Goal: Complete application form: Complete application form

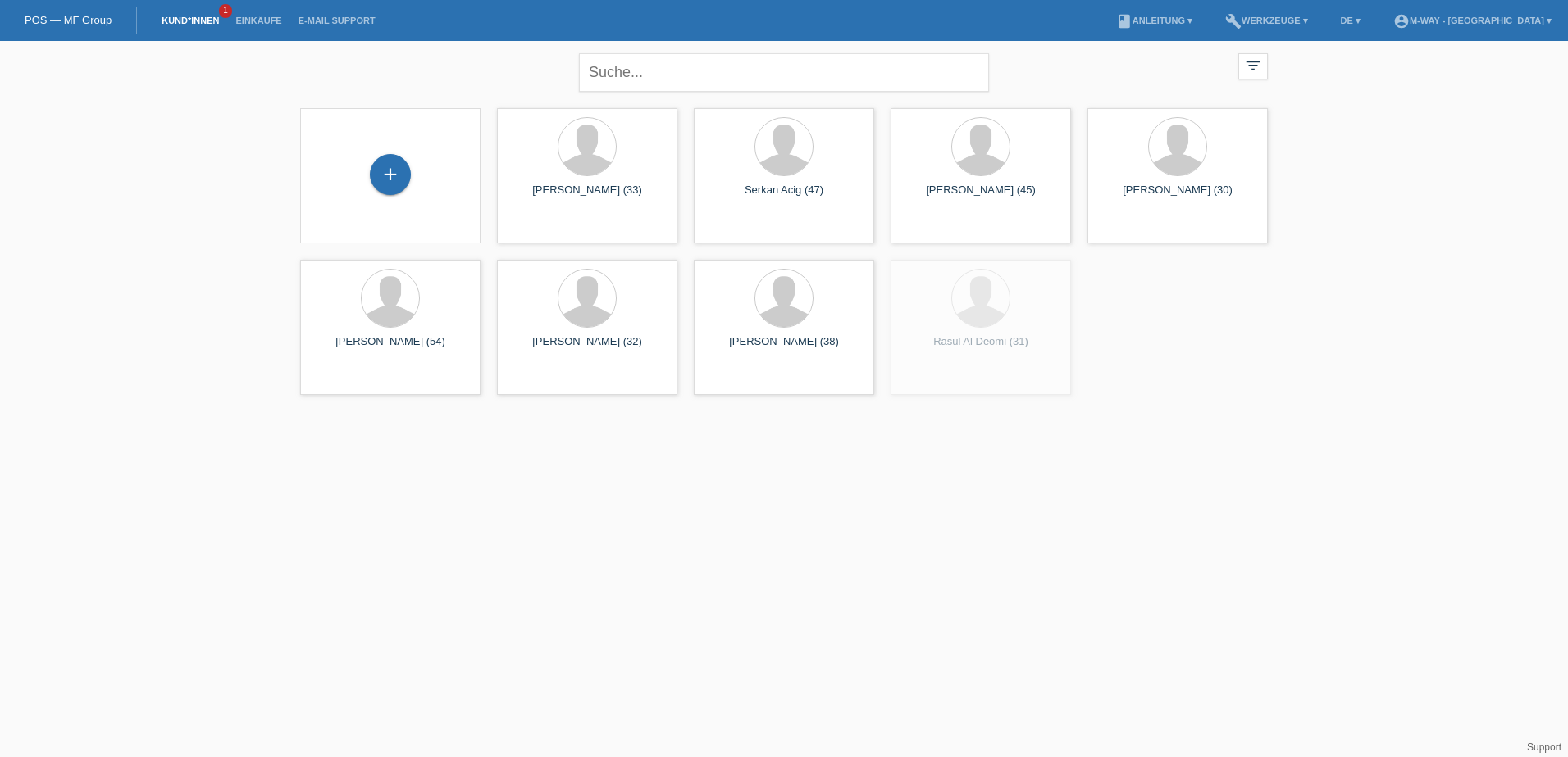
click at [361, 175] on div "+" at bounding box center [390, 176] width 154 height 44
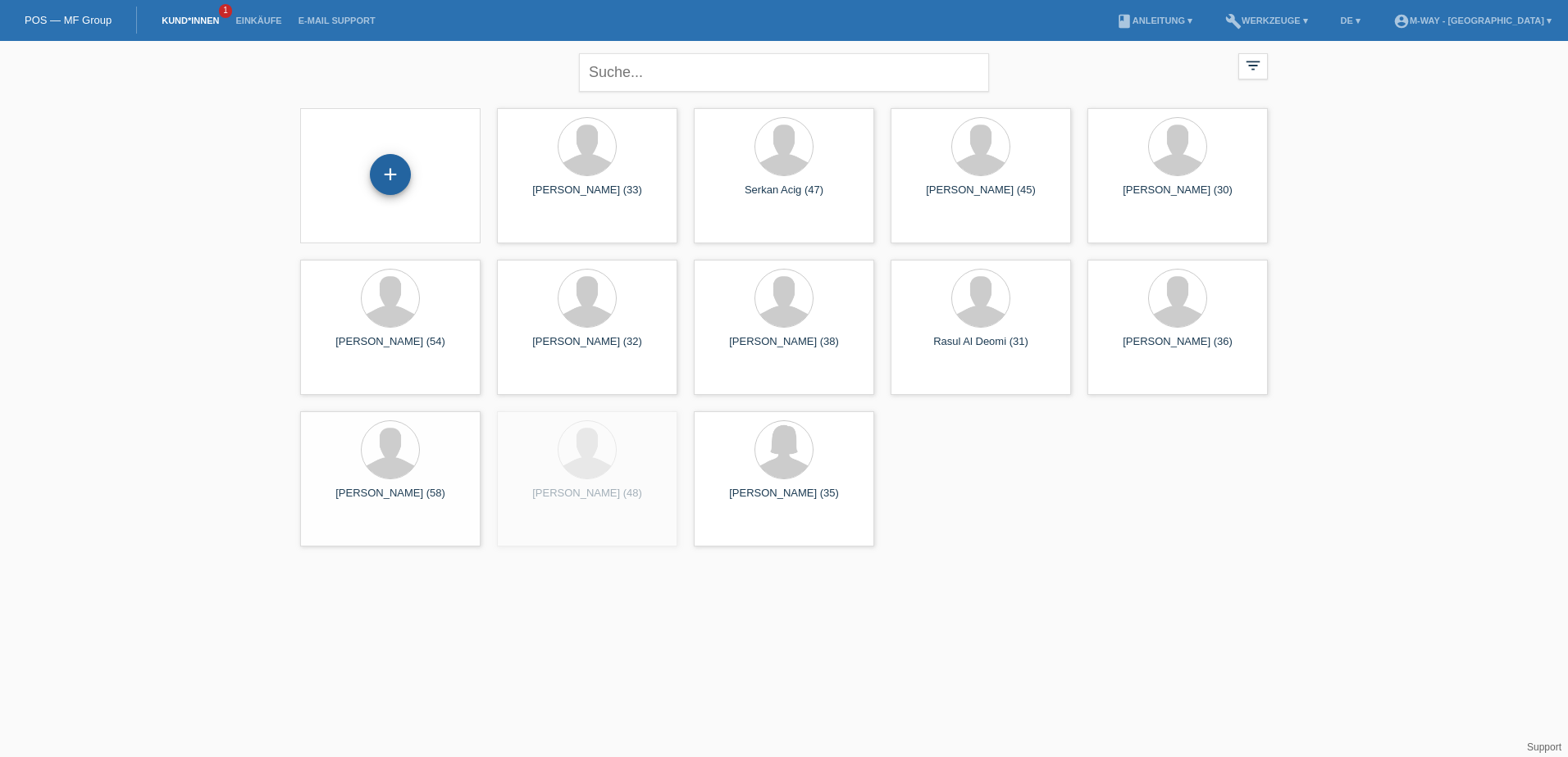
click at [371, 175] on div "+" at bounding box center [390, 176] width 154 height 44
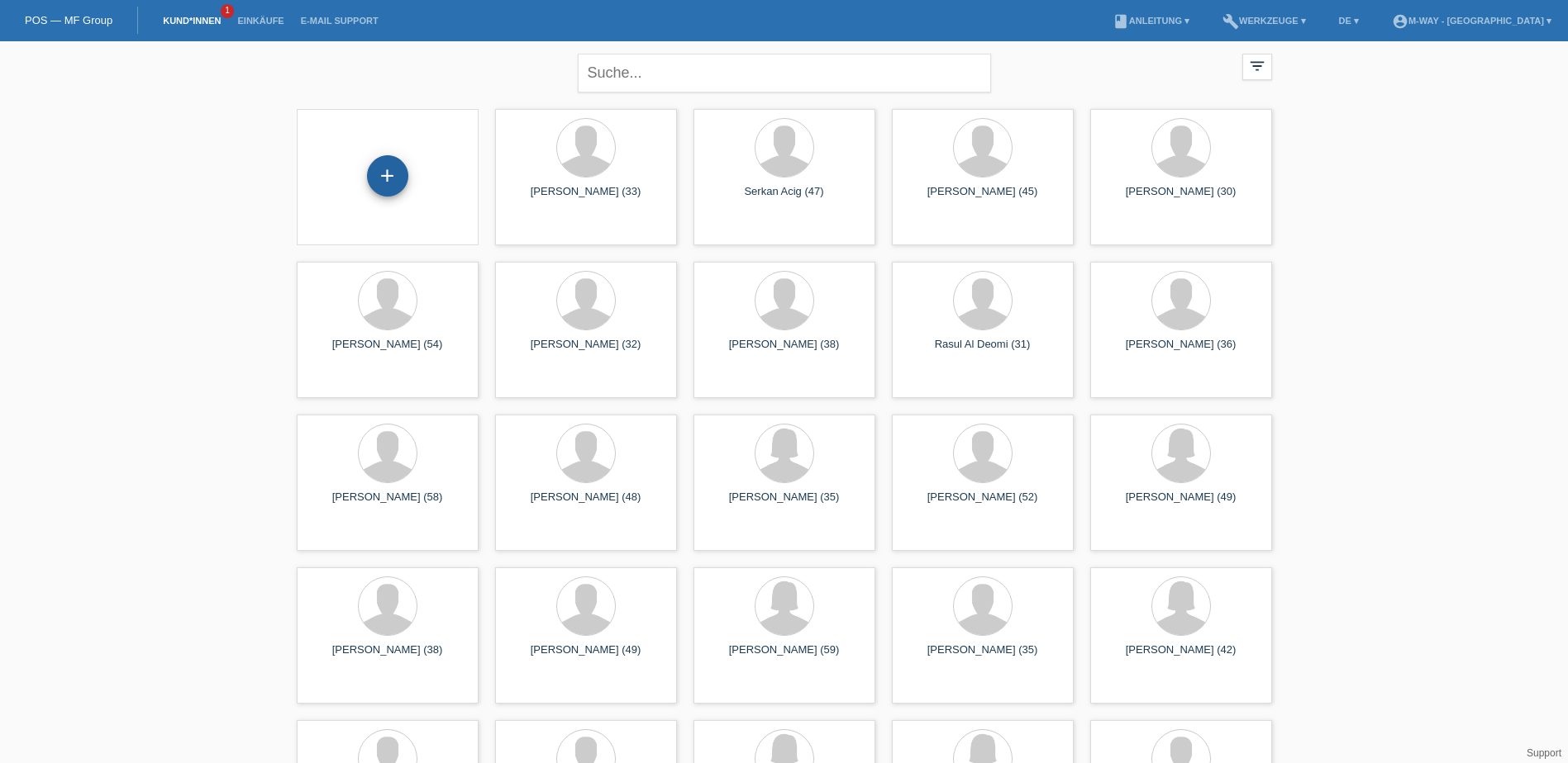
click at [376, 175] on div "+" at bounding box center [387, 175] width 41 height 41
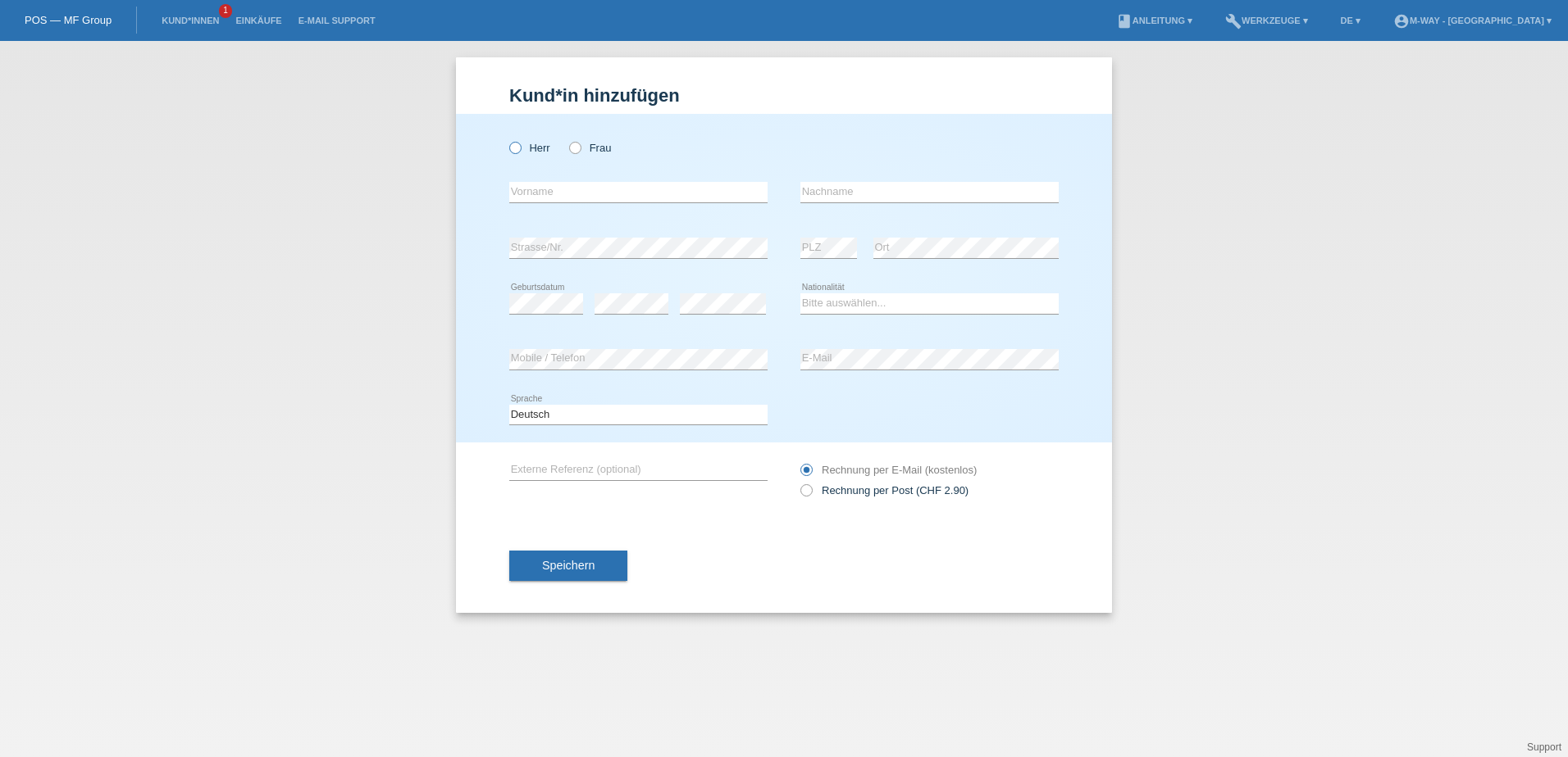
click at [522, 146] on label "Herr" at bounding box center [529, 147] width 41 height 12
click at [519, 146] on input "Herr" at bounding box center [514, 146] width 10 height 10
radio input "true"
click at [653, 161] on div "Herr Frau" at bounding box center [637, 147] width 258 height 33
click at [649, 198] on input "text" at bounding box center [637, 192] width 258 height 21
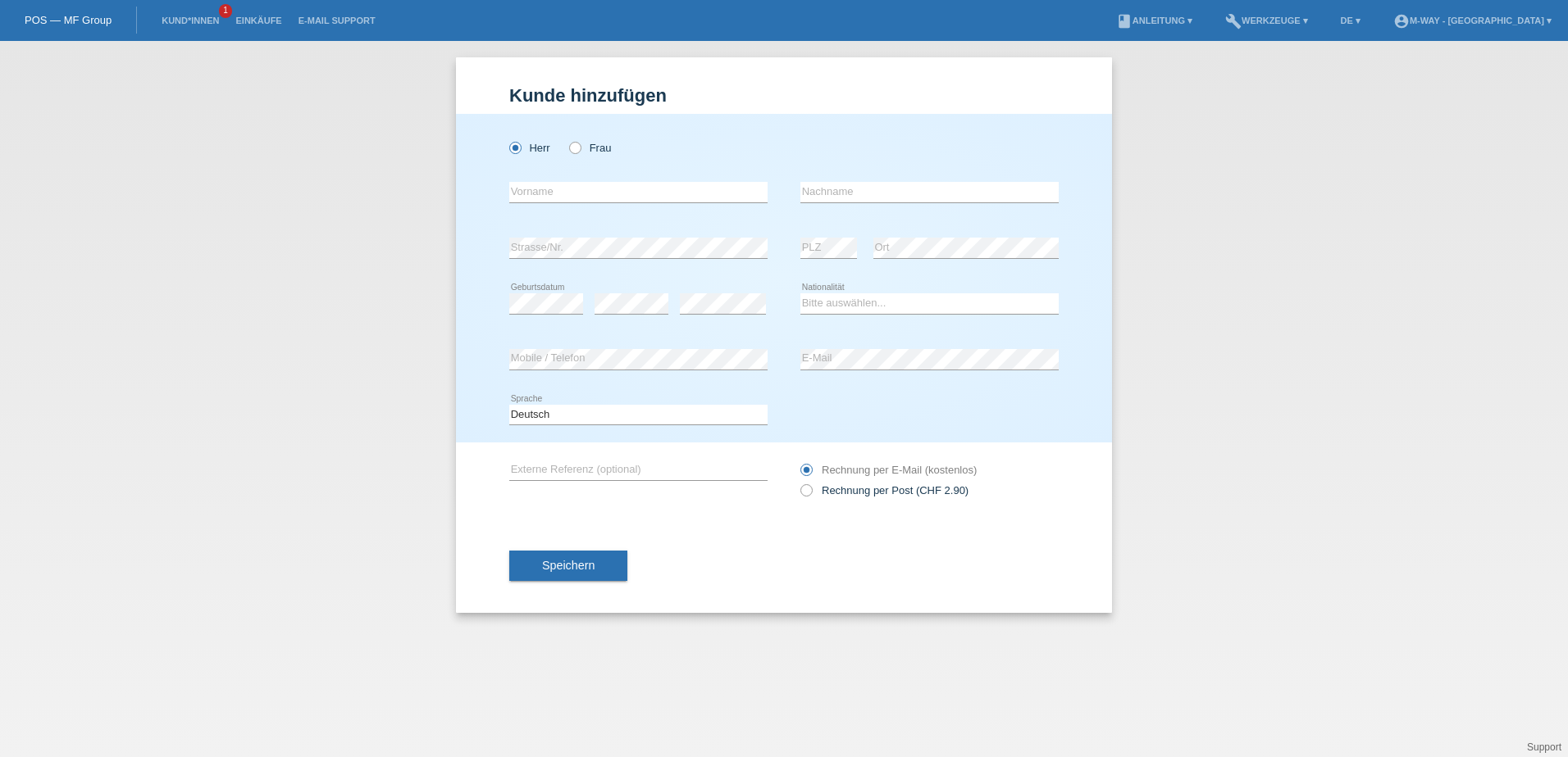
click at [664, 164] on div "Herr Frau" at bounding box center [637, 147] width 258 height 33
click at [662, 190] on input "text" at bounding box center [637, 192] width 258 height 21
type input "Tomas"
type input "Klokocka"
click at [839, 306] on select "Bitte auswählen... Schweiz Deutschland Liechtenstein Österreich ------------ Af…" at bounding box center [929, 303] width 258 height 20
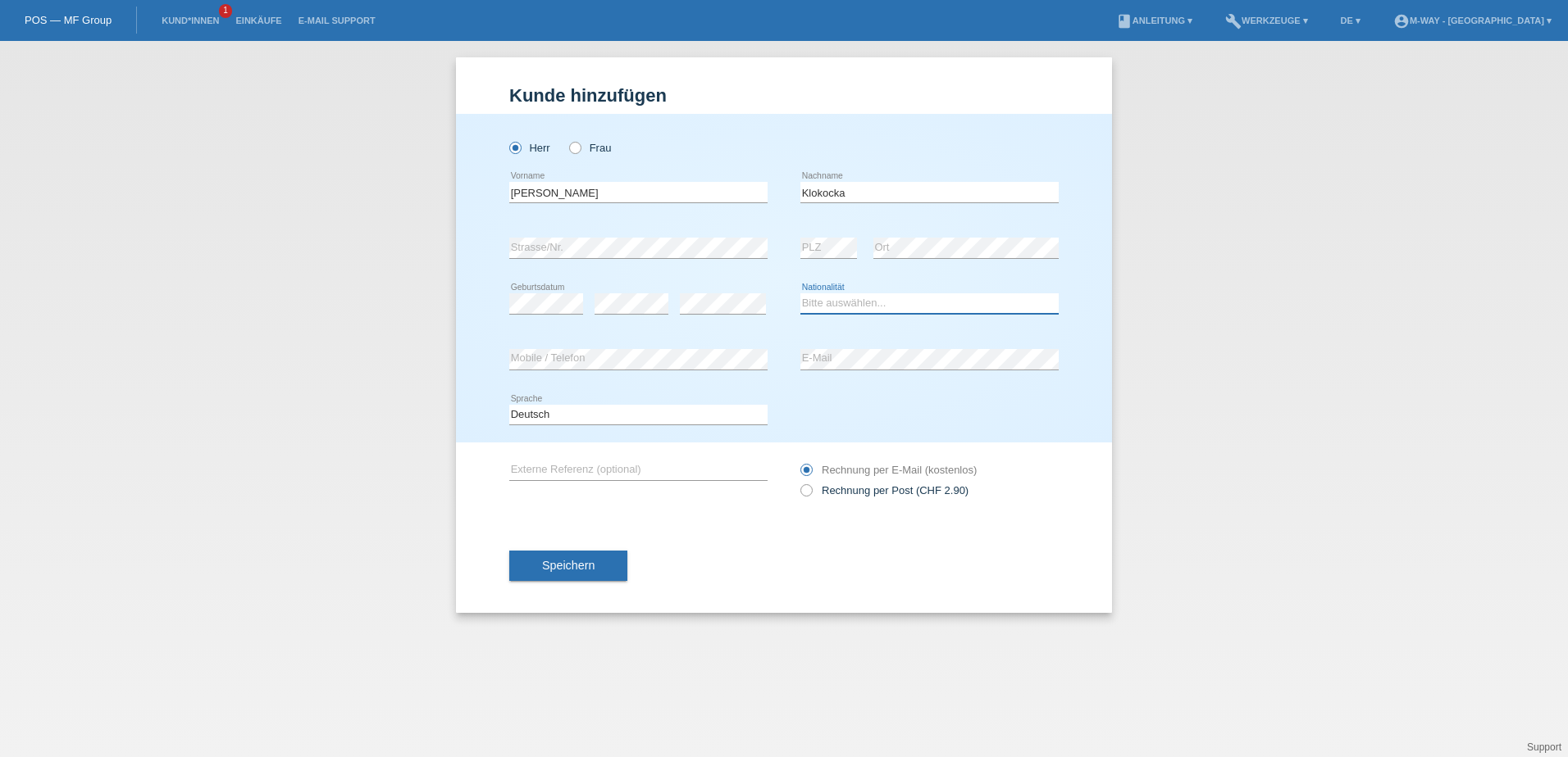
select select "SK"
click at [800, 294] on select "Bitte auswählen... Schweiz Deutschland Liechtenstein Österreich ------------ Af…" at bounding box center [929, 303] width 258 height 20
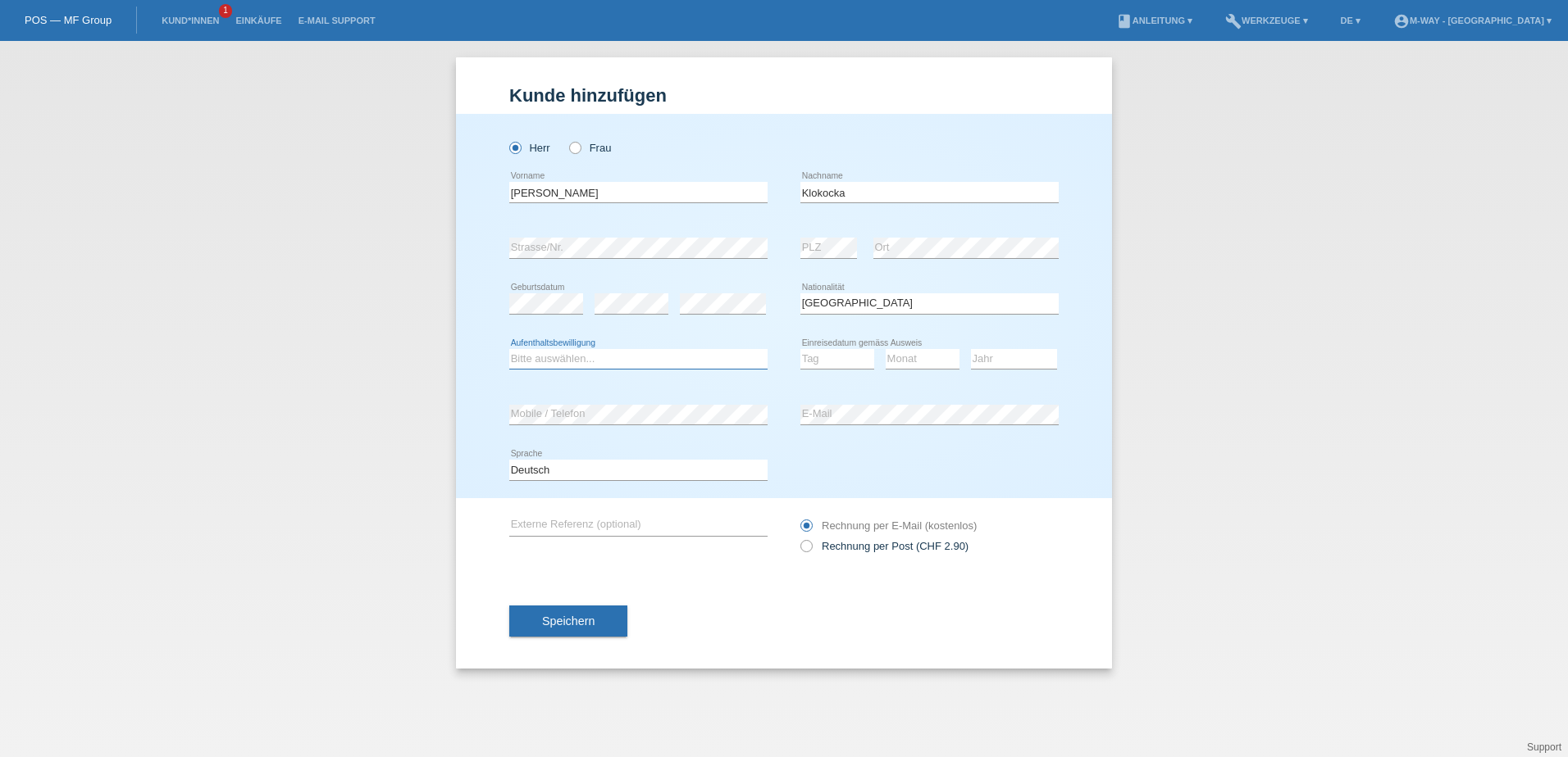
click at [655, 359] on select "Bitte auswählen... C B B - Flüchtlingsstatus Andere" at bounding box center [637, 359] width 258 height 20
select select "B"
click at [509, 349] on select "Bitte auswählen... C B B - Flüchtlingsstatus Andere" at bounding box center [637, 359] width 258 height 20
click at [661, 369] on icon at bounding box center [637, 369] width 258 height 1
click at [658, 359] on select "Bitte auswählen... C B B - Flüchtlingsstatus Andere" at bounding box center [637, 359] width 258 height 20
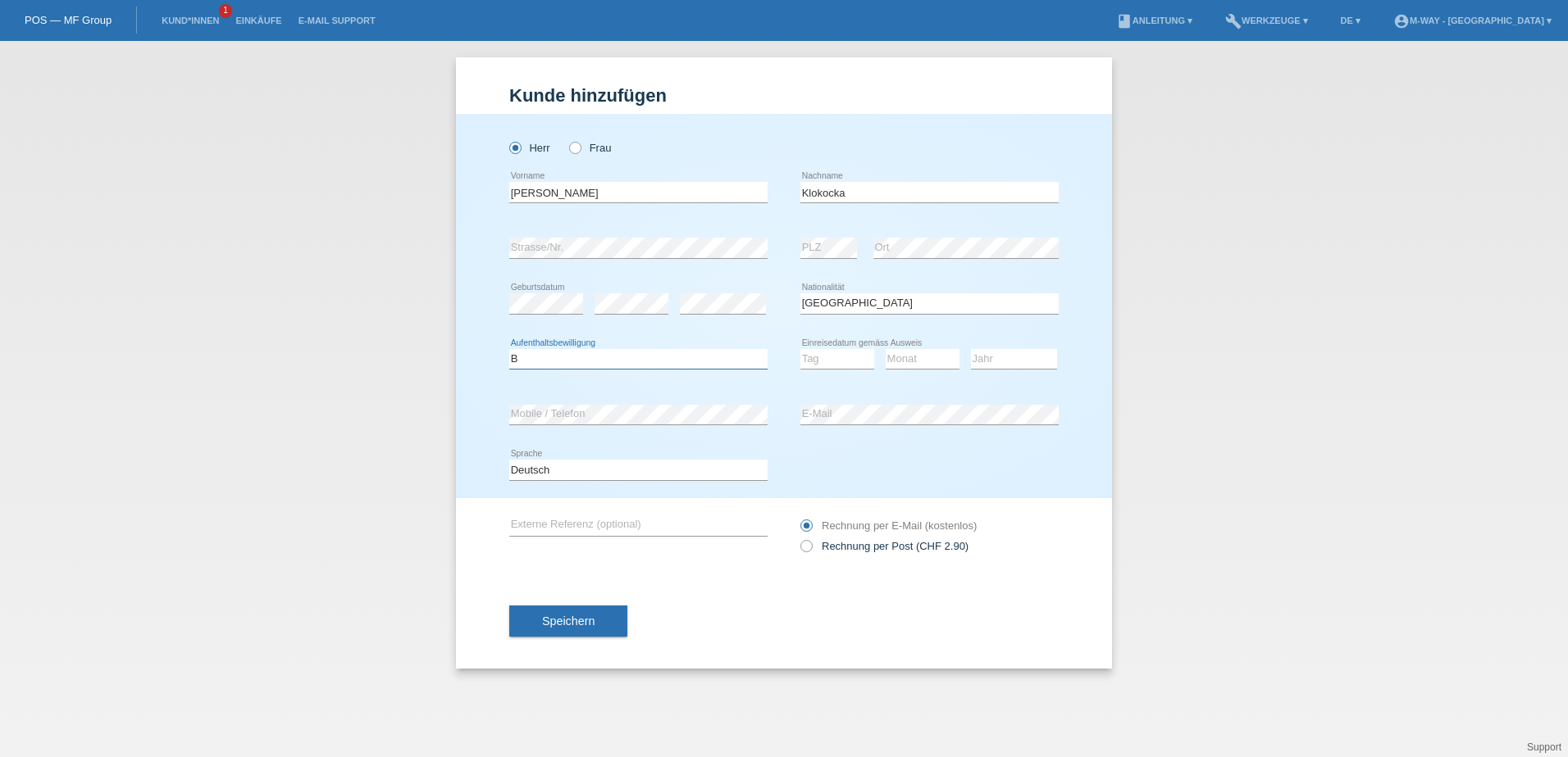
click at [509, 349] on select "Bitte auswählen... C B B - Flüchtlingsstatus Andere" at bounding box center [637, 359] width 258 height 20
click at [839, 363] on select "Tag 01 02 03 04 05 06 07 08 09 10 11" at bounding box center [837, 359] width 74 height 20
click at [985, 335] on div "Jahr 2025 2024 2023 2022 2021 2020 2019 2018 2017" at bounding box center [1013, 359] width 86 height 56
click at [834, 361] on select "Tag 01 02 03 04 05 06 07 08 09 10 11" at bounding box center [837, 359] width 74 height 20
select select "12"
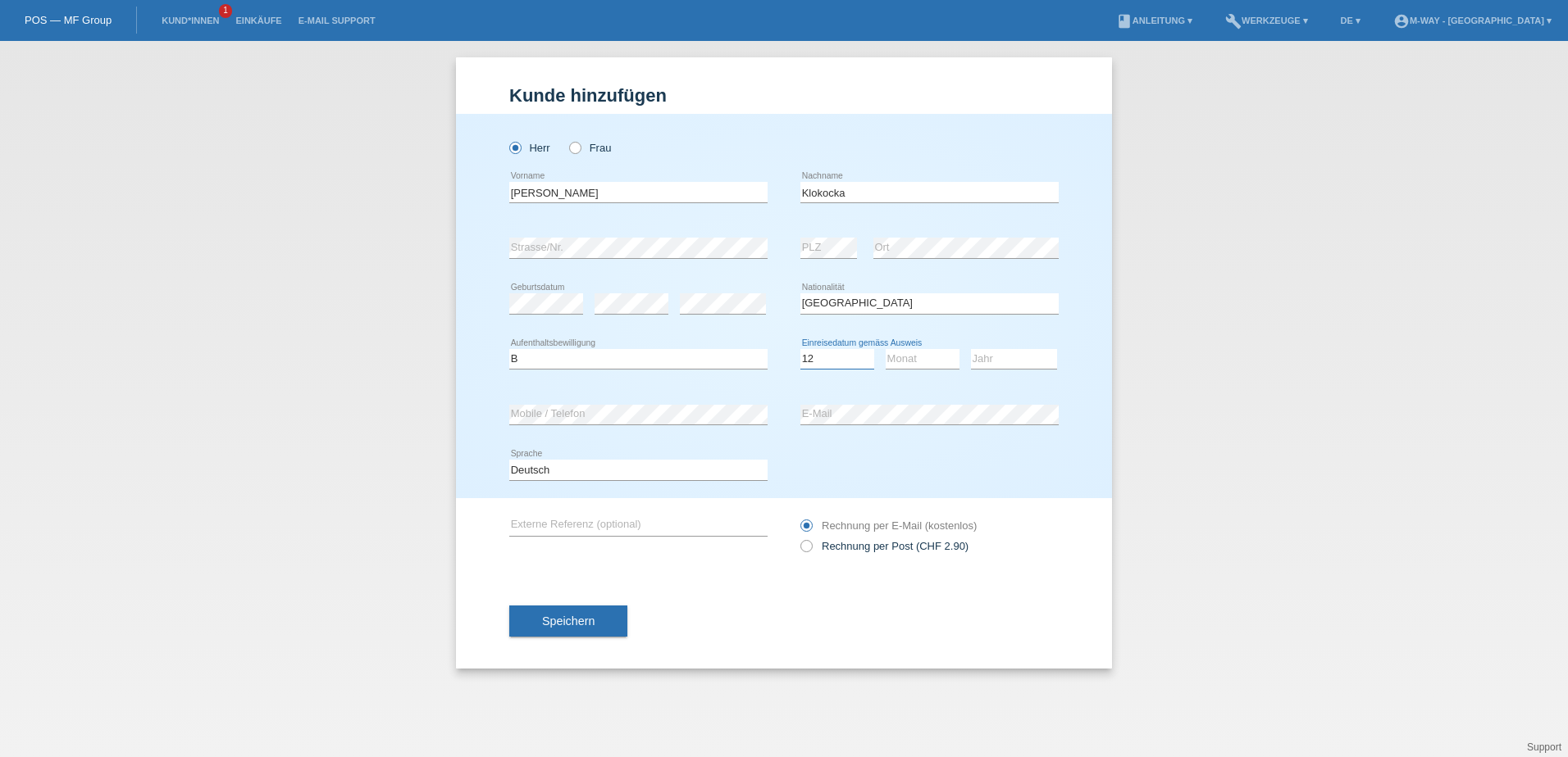
click at [800, 349] on select "Tag 01 02 03 04 05 06 07 08 09 10 11" at bounding box center [837, 359] width 74 height 20
click at [920, 362] on select "Monat 01 02 03 04 05 06 07 08 09 10 11" at bounding box center [923, 359] width 74 height 20
select select "12"
click at [886, 349] on select "Monat 01 02 03 04 05 06 07 08 09 10 11" at bounding box center [923, 359] width 74 height 20
click at [990, 359] on select "Jahr 2025 2024 2023 2022 2021 2020 2019 2018 2017 2016 2015 2014 2013 2012 2011…" at bounding box center [1013, 359] width 86 height 20
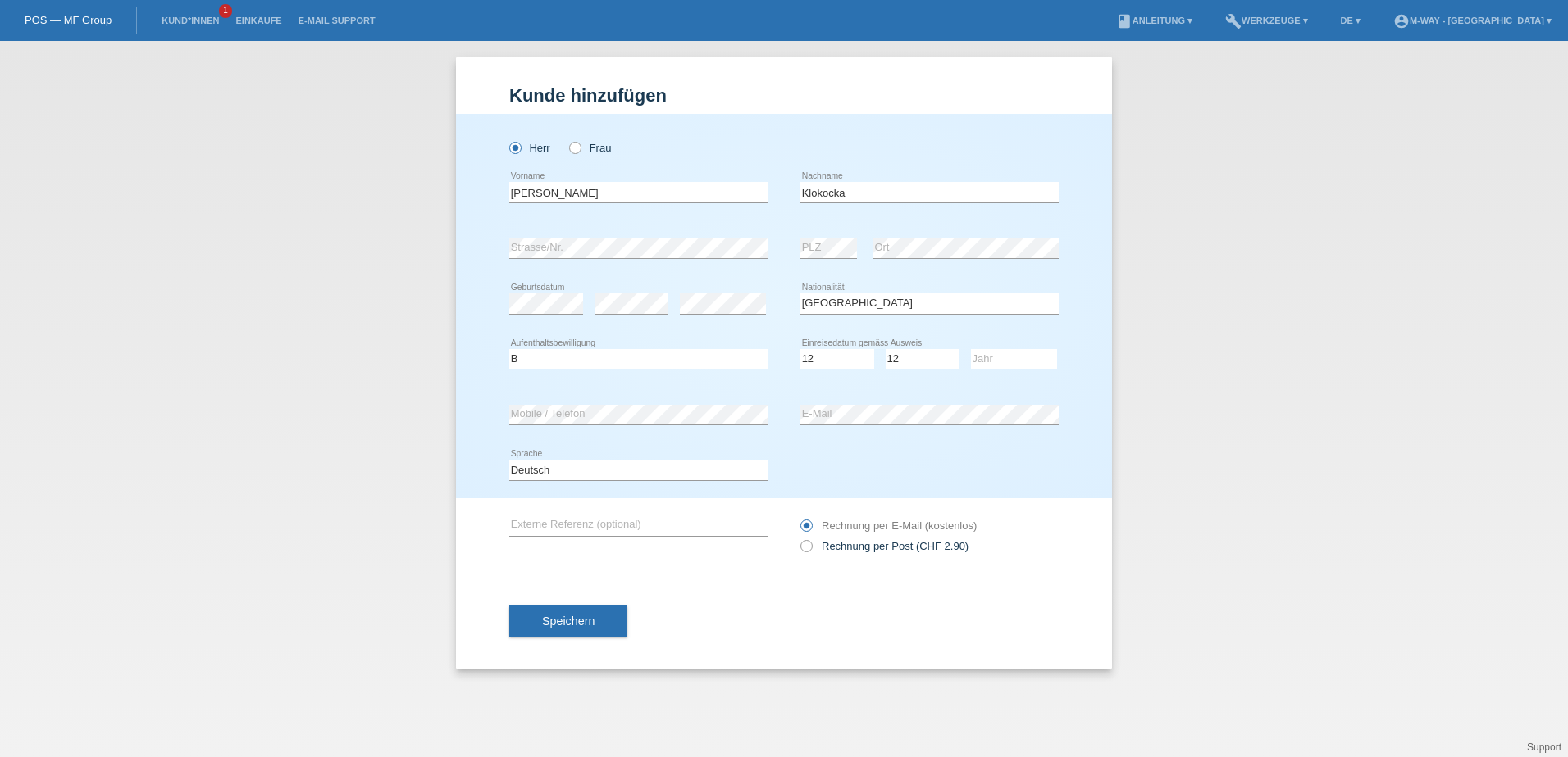
select select "2019"
click at [970, 349] on select "Jahr 2025 2024 2023 2022 2021 2020 2019 2018 2017 2016 2015 2014 2013 2012 2011…" at bounding box center [1013, 359] width 86 height 20
click at [826, 356] on select "Tag 01 02 03 04 05 06 07 08 09 10 11" at bounding box center [837, 359] width 74 height 20
select select "10"
click at [800, 349] on select "Tag 01 02 03 04 05 06 07 08 09 10 11" at bounding box center [837, 359] width 74 height 20
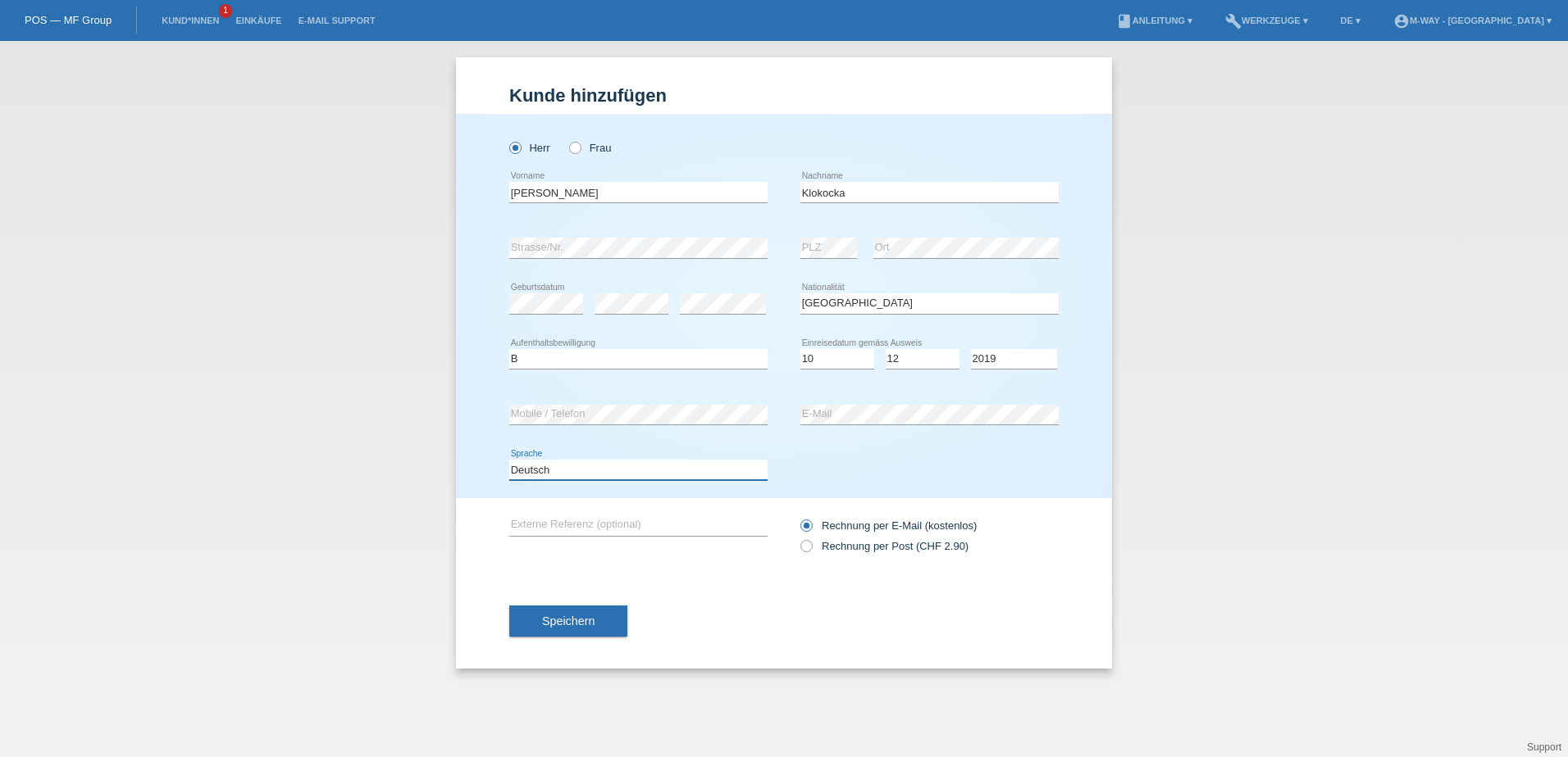
click at [581, 465] on select "Deutsch Français Italiano English" at bounding box center [637, 469] width 258 height 20
drag, startPoint x: 725, startPoint y: 581, endPoint x: 714, endPoint y: 572, distance: 14.2
click at [726, 581] on div "Speichern" at bounding box center [783, 621] width 549 height 95
click at [578, 618] on span "Speichern" at bounding box center [568, 621] width 52 height 13
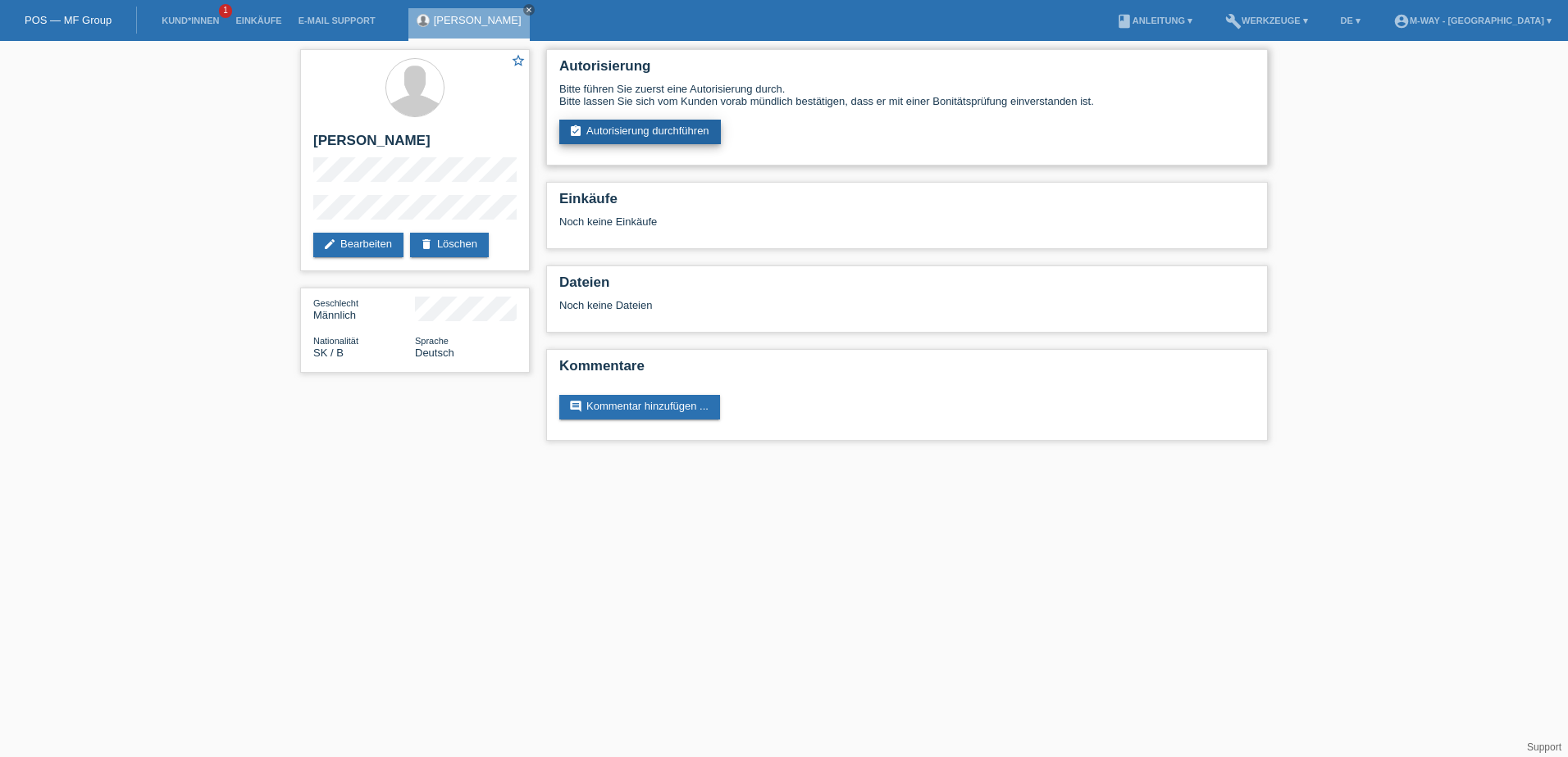
click at [622, 139] on link "assignment_turned_in Autorisierung durchführen" at bounding box center [640, 132] width 162 height 25
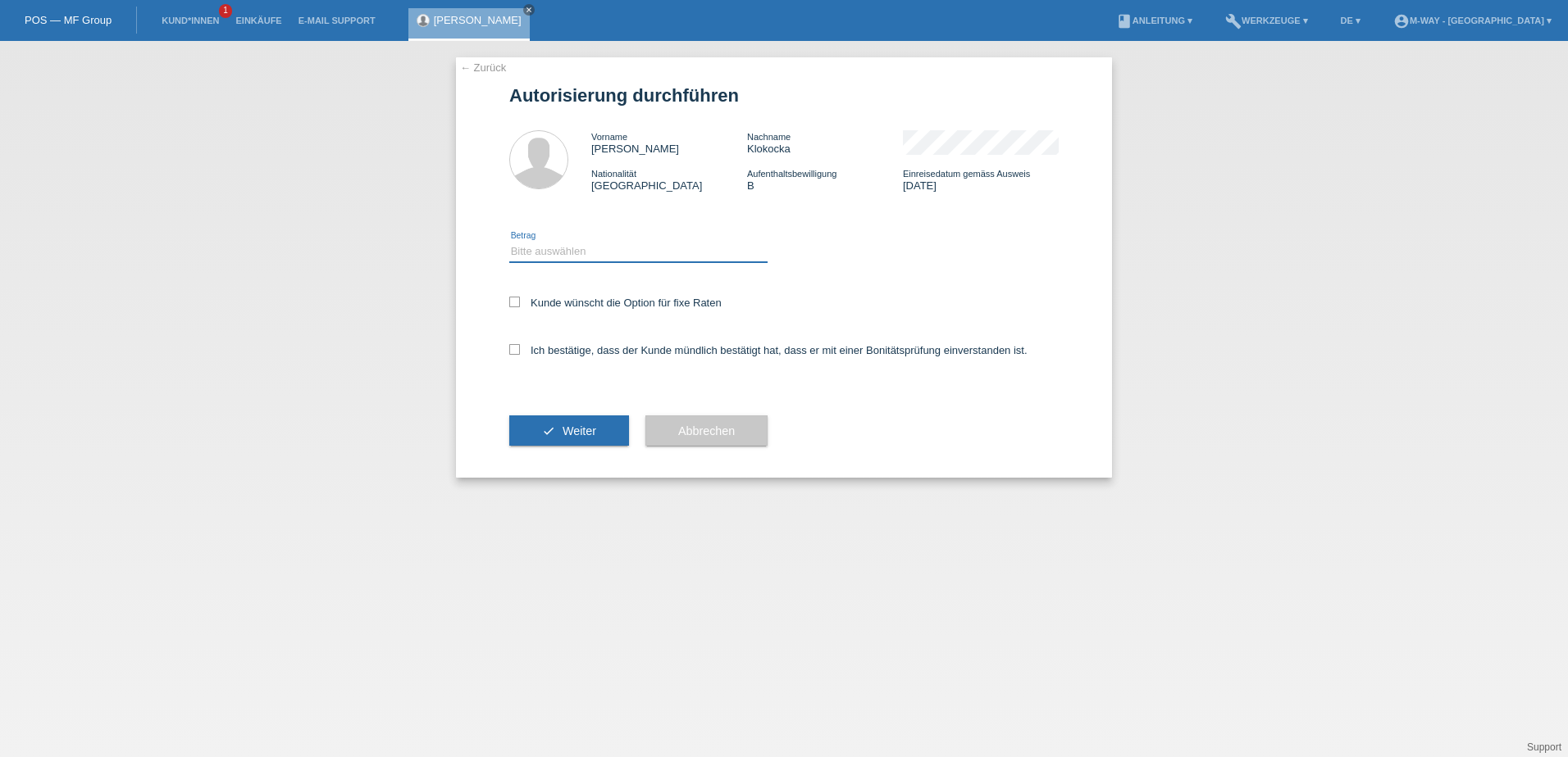
click at [674, 252] on select "Bitte auswählen CHF 1.00 - CHF 499.00 CHF 500.00 - CHF 1'999.00 CHF 2'000.00 - …" at bounding box center [637, 251] width 258 height 20
select select "3"
click at [509, 242] on select "Bitte auswählen CHF 1.00 - CHF 499.00 CHF 500.00 - CHF 1'999.00 CHF 2'000.00 - …" at bounding box center [637, 251] width 258 height 20
click at [527, 297] on label "Kunde wünscht die Option für fixe Raten" at bounding box center [615, 302] width 212 height 12
click at [519, 297] on input "Kunde wünscht die Option für fixe Raten" at bounding box center [514, 301] width 10 height 10
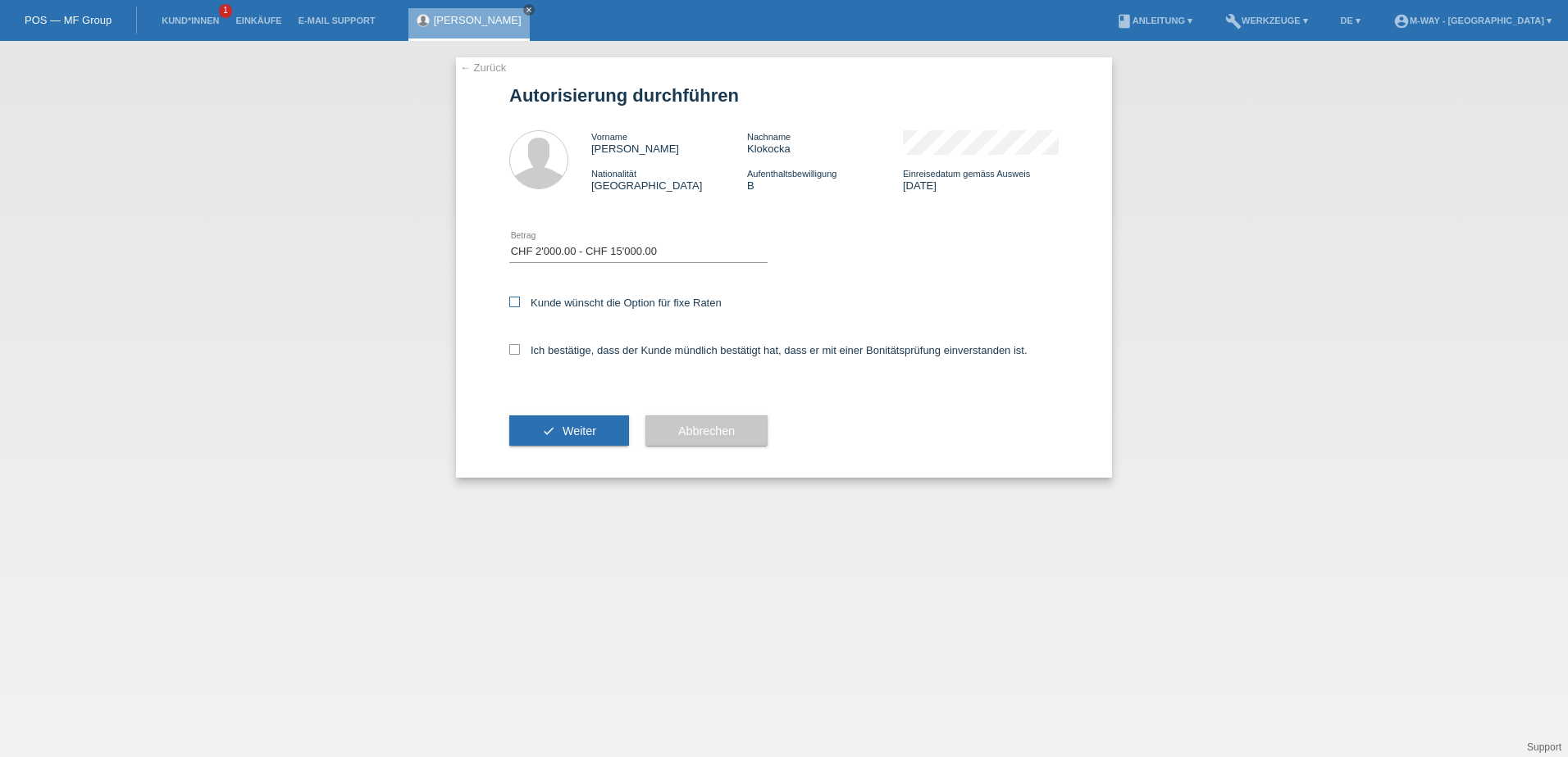
checkbox input "true"
click at [511, 340] on div "Ich bestätige, dass der Kunde mündlich bestätigt hat, dass er mit einer Bonität…" at bounding box center [783, 356] width 549 height 56
click at [511, 342] on div "Ich bestätige, dass der Kunde mündlich bestätigt hat, dass er mit einer Bonität…" at bounding box center [783, 356] width 549 height 56
click at [509, 347] on icon at bounding box center [514, 349] width 10 height 10
click at [509, 347] on input "Ich bestätige, dass der Kunde mündlich bestätigt hat, dass er mit einer Bonität…" at bounding box center [514, 349] width 10 height 10
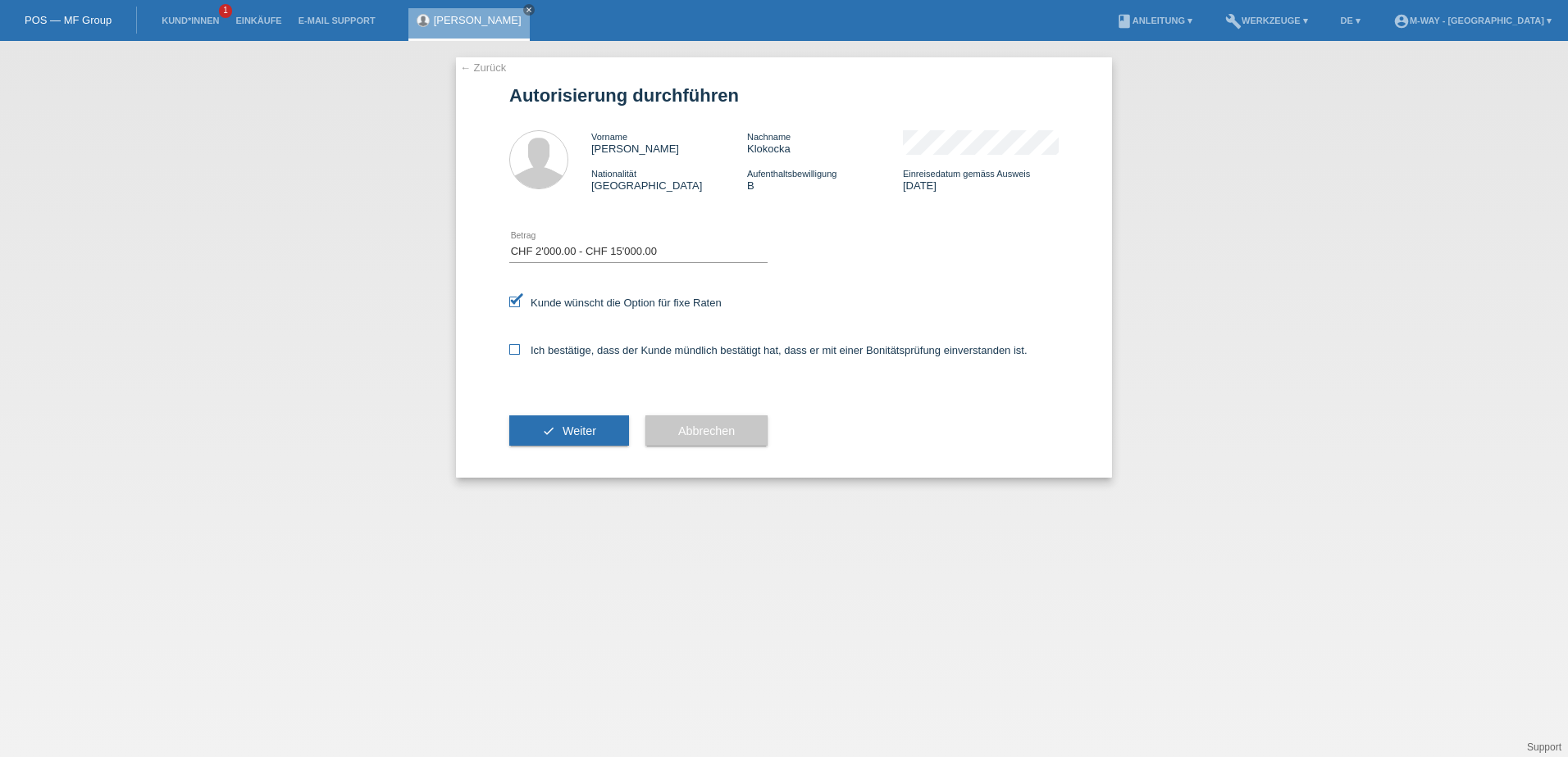
checkbox input "true"
click at [571, 430] on span "Weiter" at bounding box center [578, 431] width 33 height 13
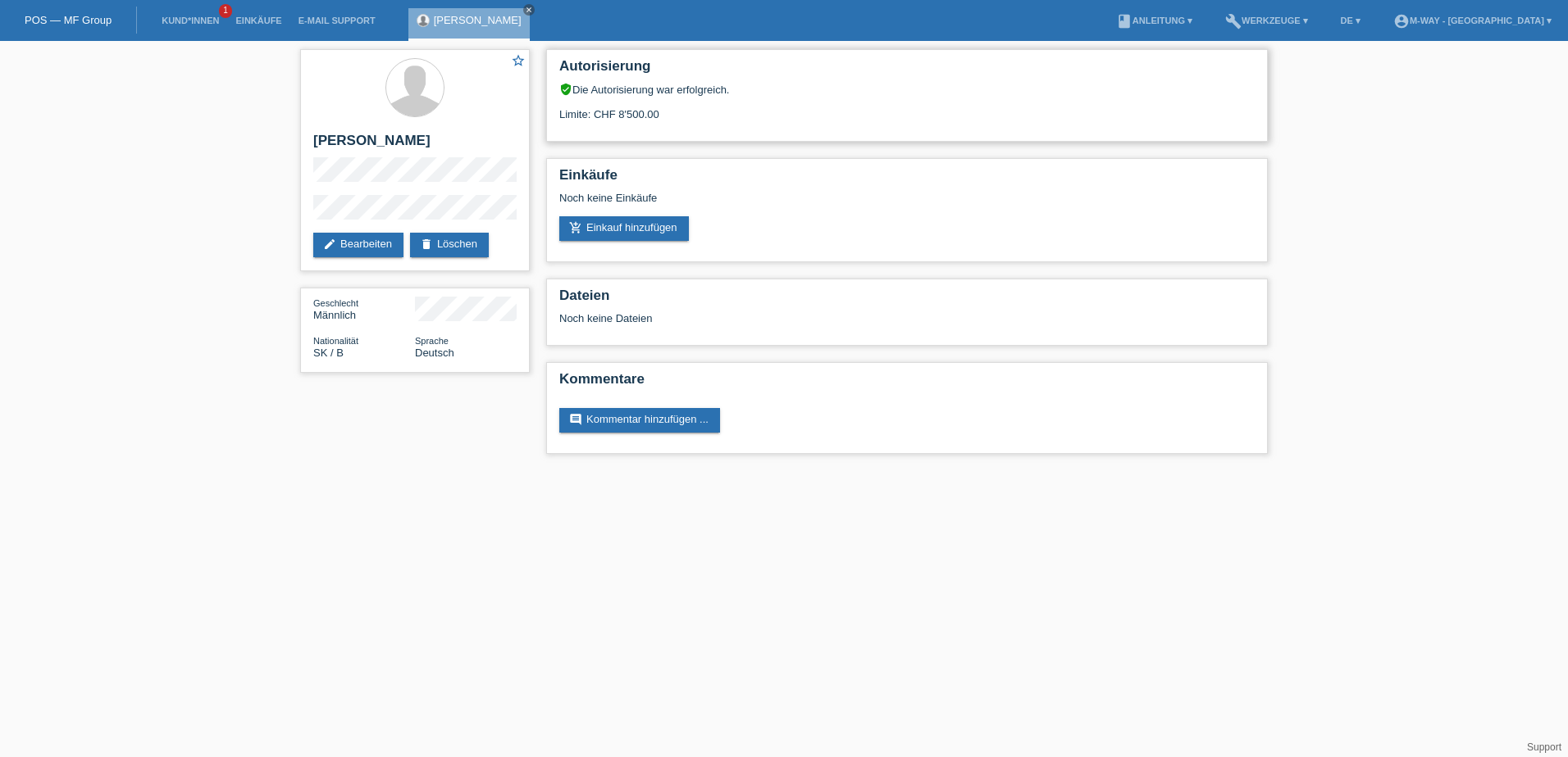
drag, startPoint x: 677, startPoint y: 111, endPoint x: 584, endPoint y: 106, distance: 93.1
click at [584, 106] on div "Limite: CHF 8'500.00" at bounding box center [907, 108] width 696 height 25
click at [756, 119] on div "Limite: CHF 8'500.00" at bounding box center [907, 108] width 696 height 25
